Goal: Task Accomplishment & Management: Manage account settings

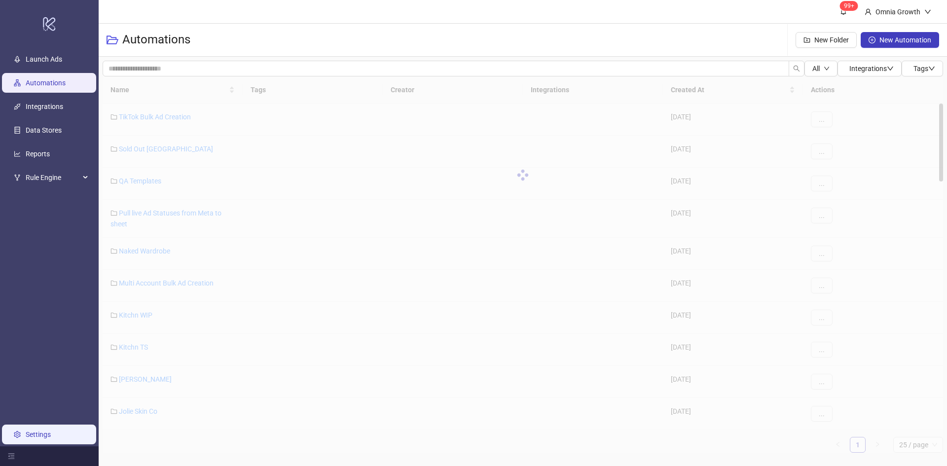
click at [47, 431] on link "Settings" at bounding box center [38, 435] width 25 height 8
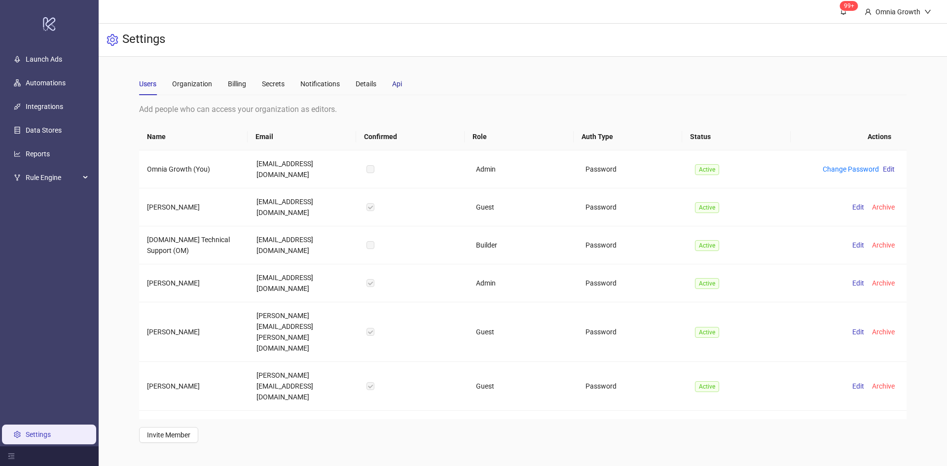
click at [396, 83] on div "Api" at bounding box center [397, 83] width 10 height 11
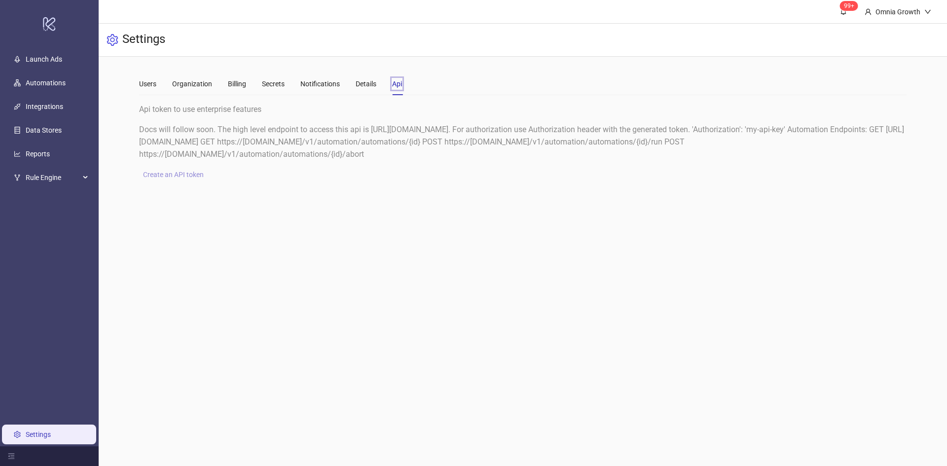
click at [172, 174] on span "Create an API token" at bounding box center [173, 175] width 61 height 8
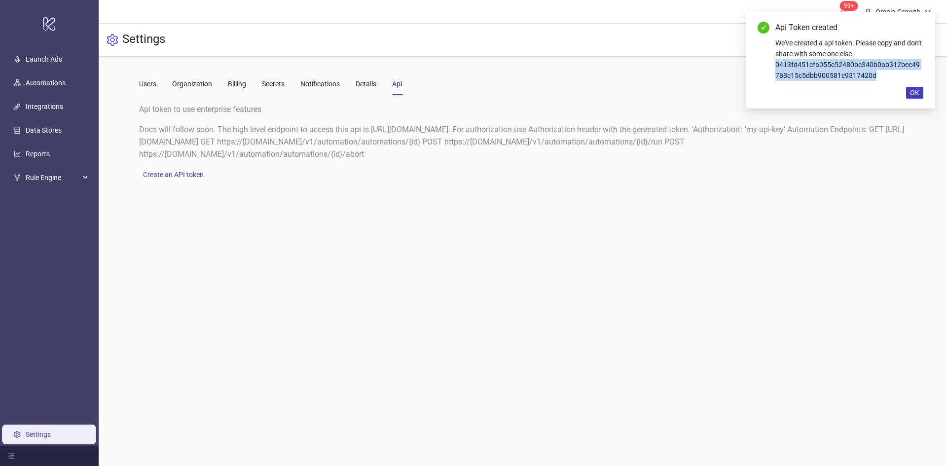
drag, startPoint x: 896, startPoint y: 78, endPoint x: 772, endPoint y: 67, distance: 124.8
click at [772, 67] on div "Api Token created We've created a api token. Please copy and don't share with s…" at bounding box center [841, 51] width 166 height 59
copy div "0413fd451cfa055c52480bc340b0ab312bec49788c15c5dbb900581c9317420d"
click at [915, 92] on span "OK" at bounding box center [914, 93] width 9 height 8
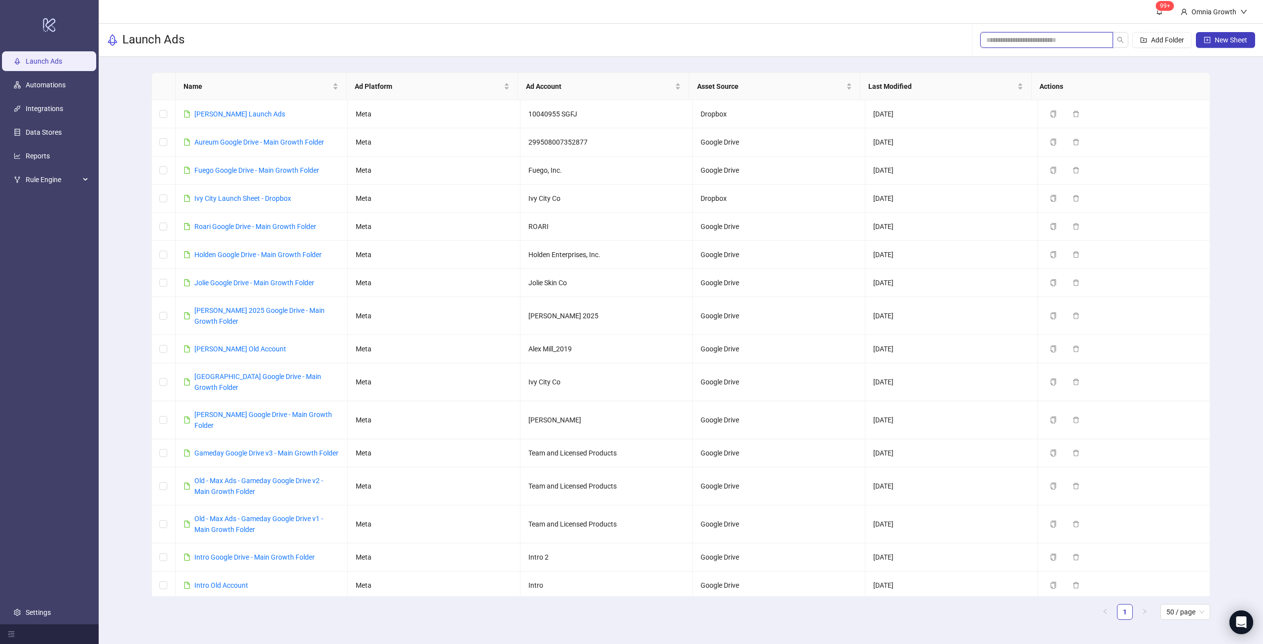
click at [1009, 43] on input "search" at bounding box center [1042, 40] width 113 height 11
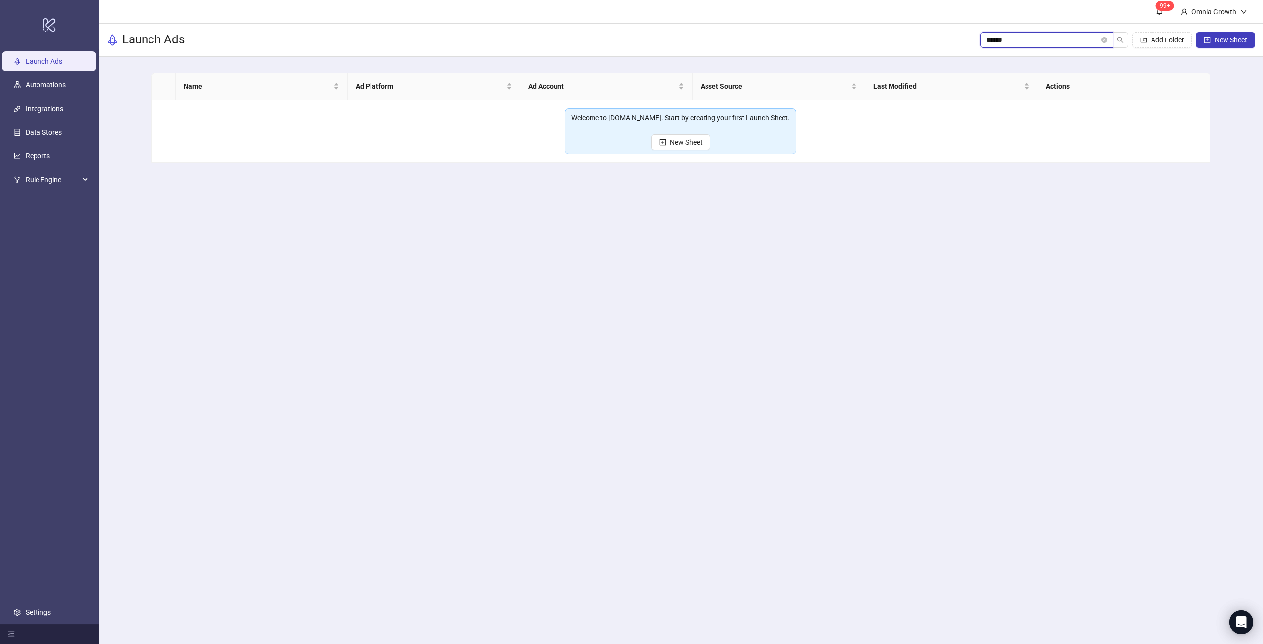
drag, startPoint x: 1011, startPoint y: 42, endPoint x: 957, endPoint y: 44, distance: 53.8
click at [957, 44] on div "Launch Ads ****** Add Folder New Sheet" at bounding box center [681, 40] width 1164 height 33
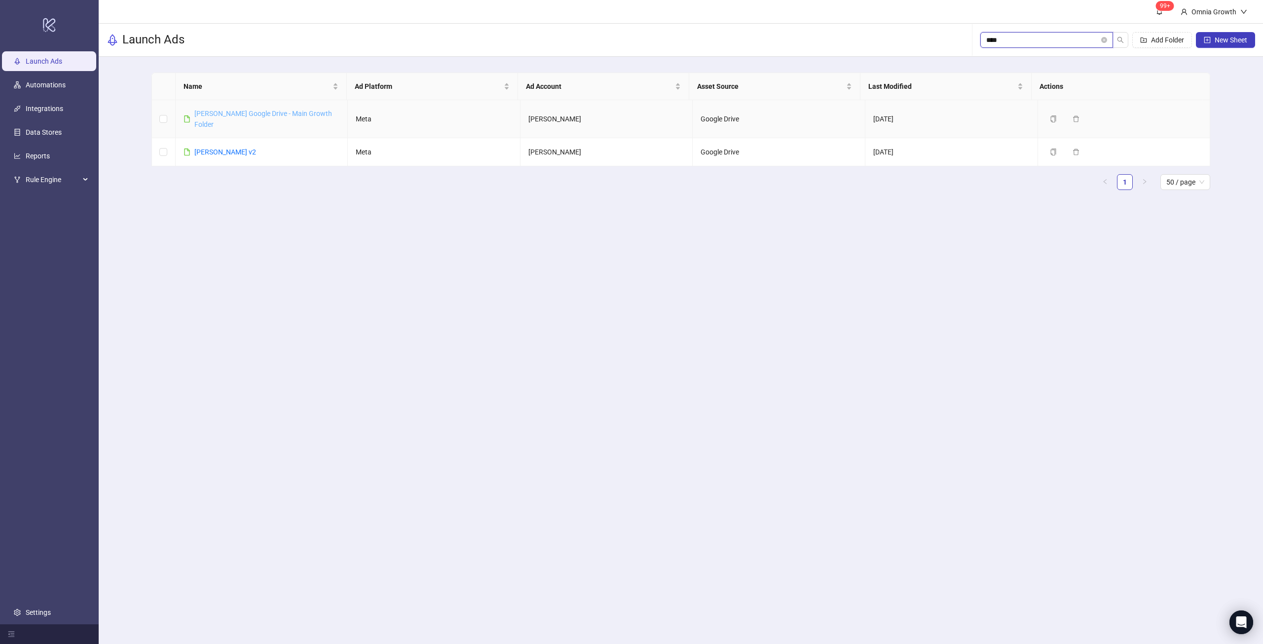
type input "****"
click at [288, 111] on link "Kate Mcleod Google Drive - Main Growth Folder" at bounding box center [263, 119] width 138 height 19
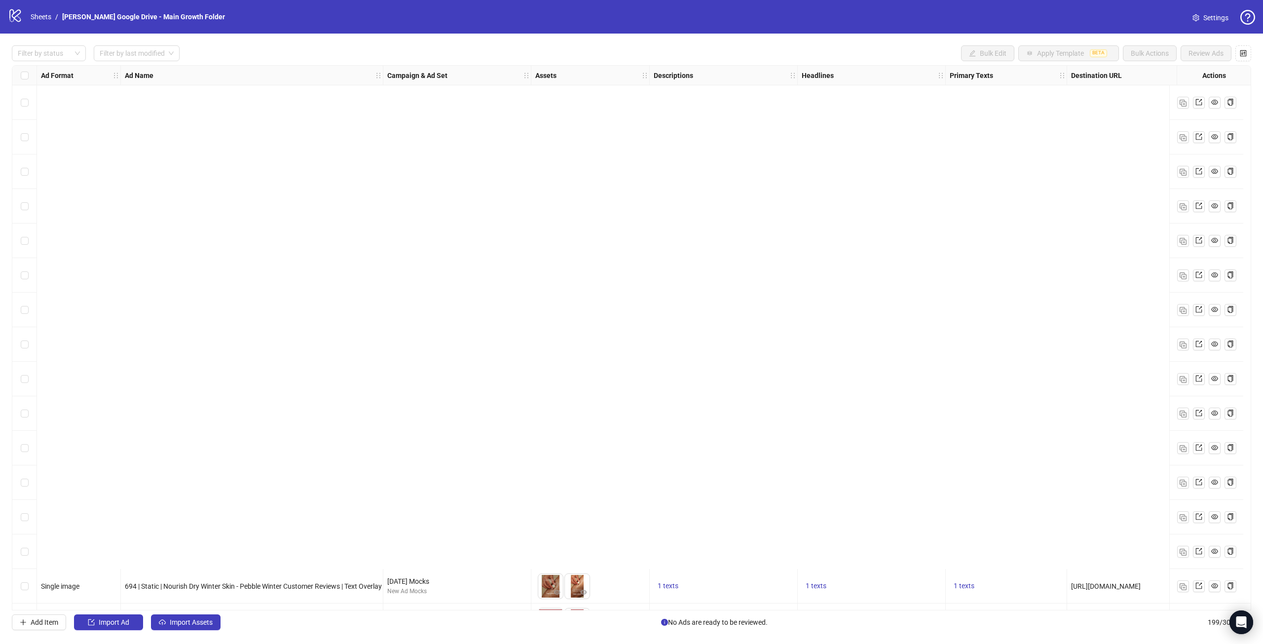
scroll to position [543, 0]
